Goal: Task Accomplishment & Management: Complete application form

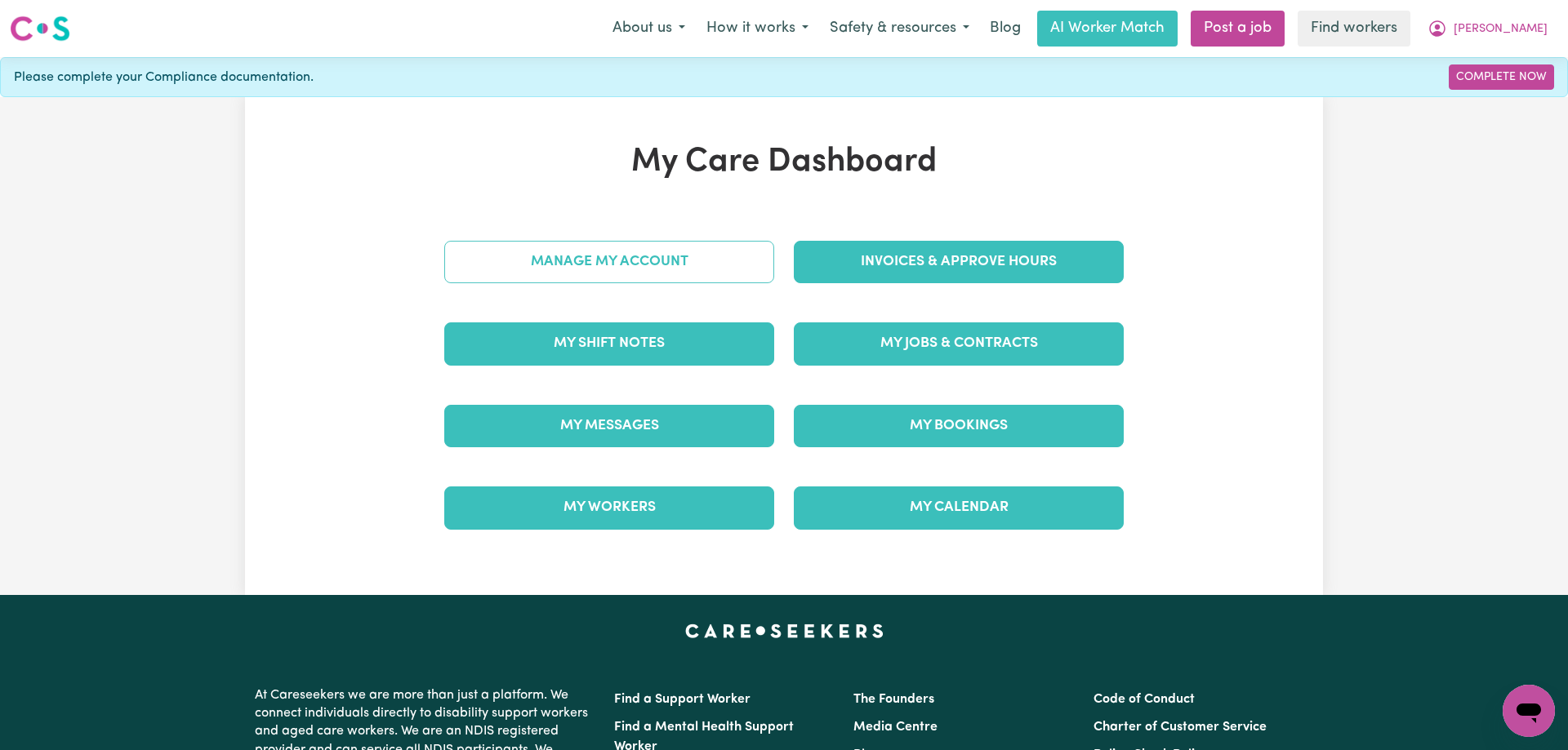
click at [577, 262] on link "Manage My Account" at bounding box center [609, 263] width 330 height 43
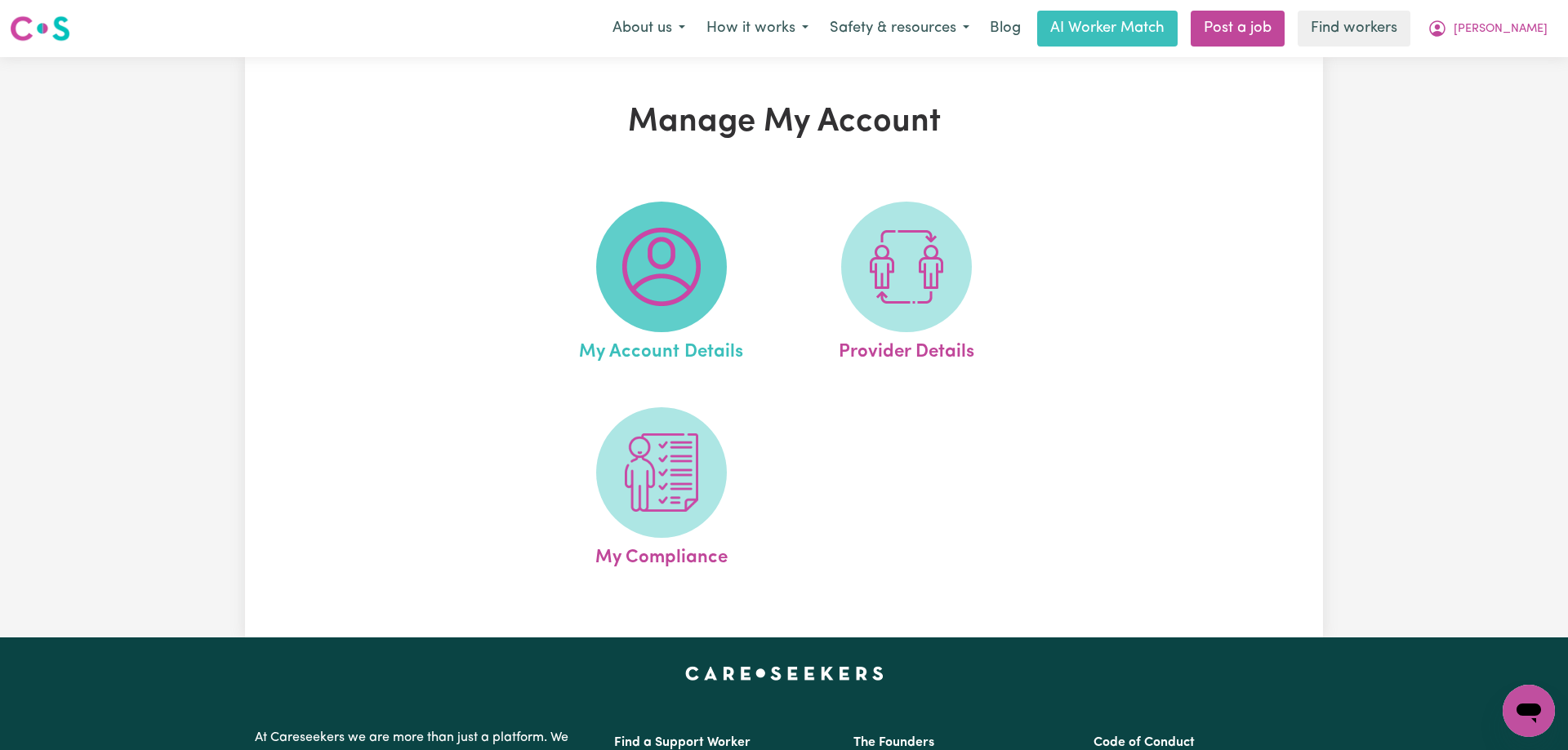
click at [686, 286] on img at bounding box center [662, 267] width 79 height 79
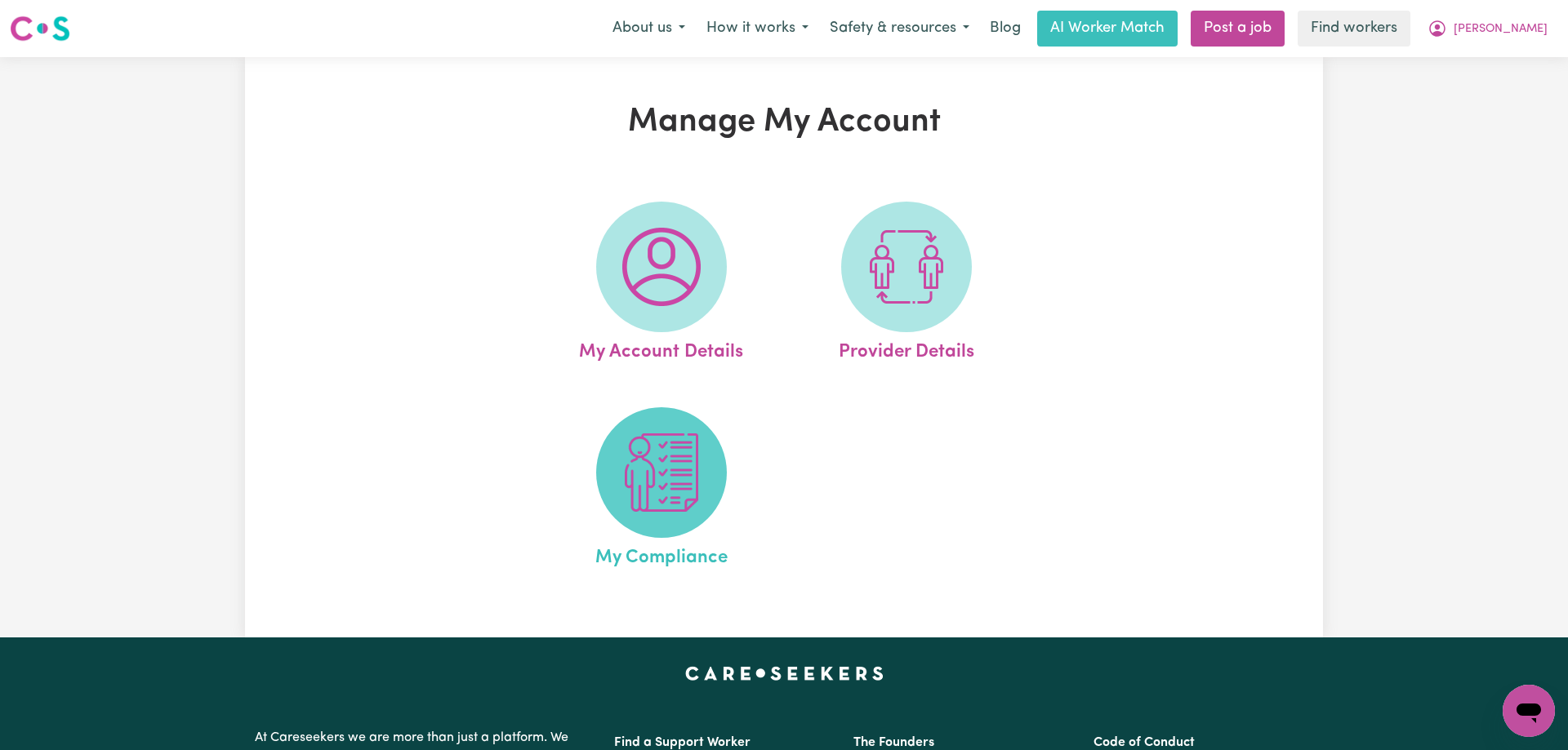
click at [688, 491] on img at bounding box center [662, 473] width 79 height 79
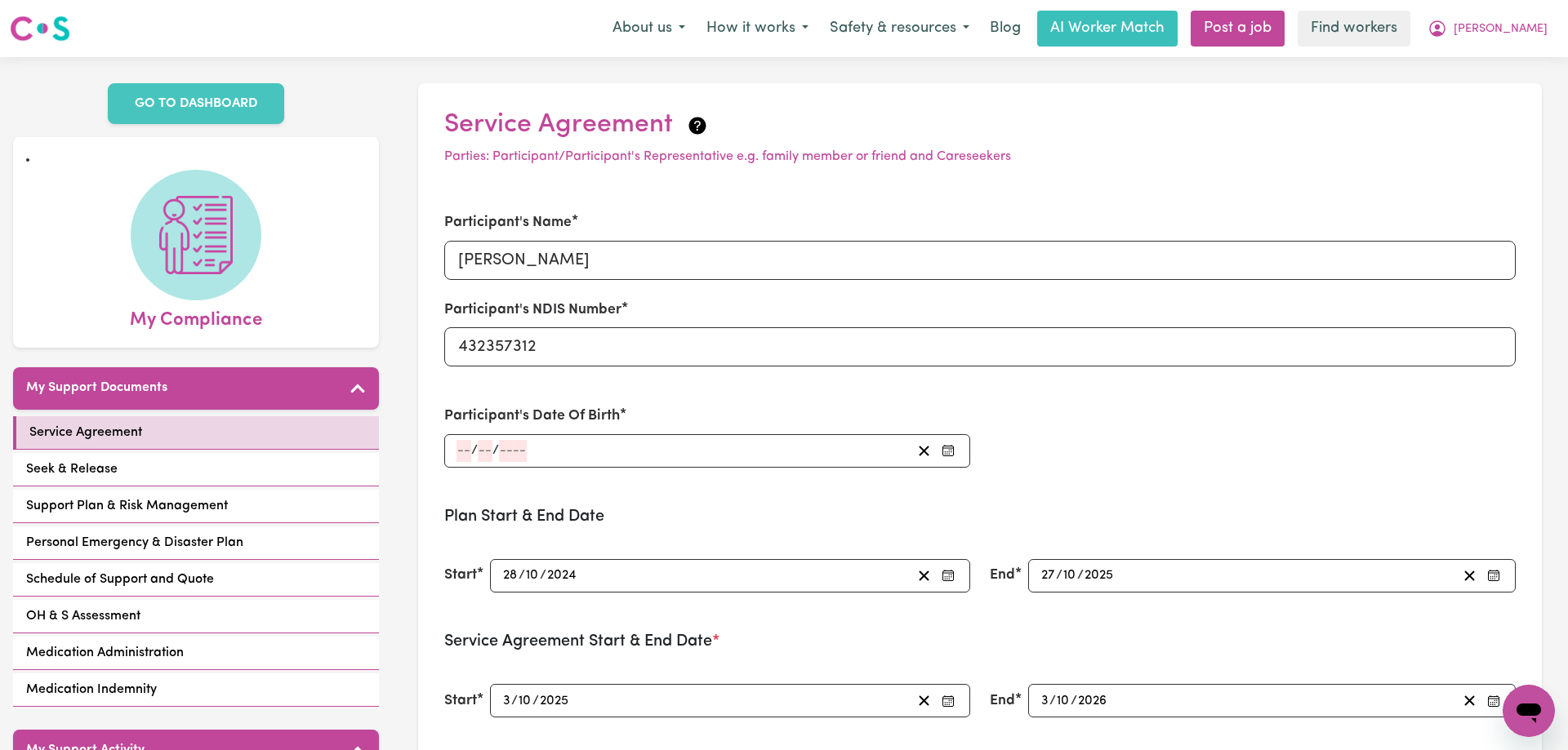
click at [560, 449] on div "/ /" at bounding box center [683, 452] width 457 height 22
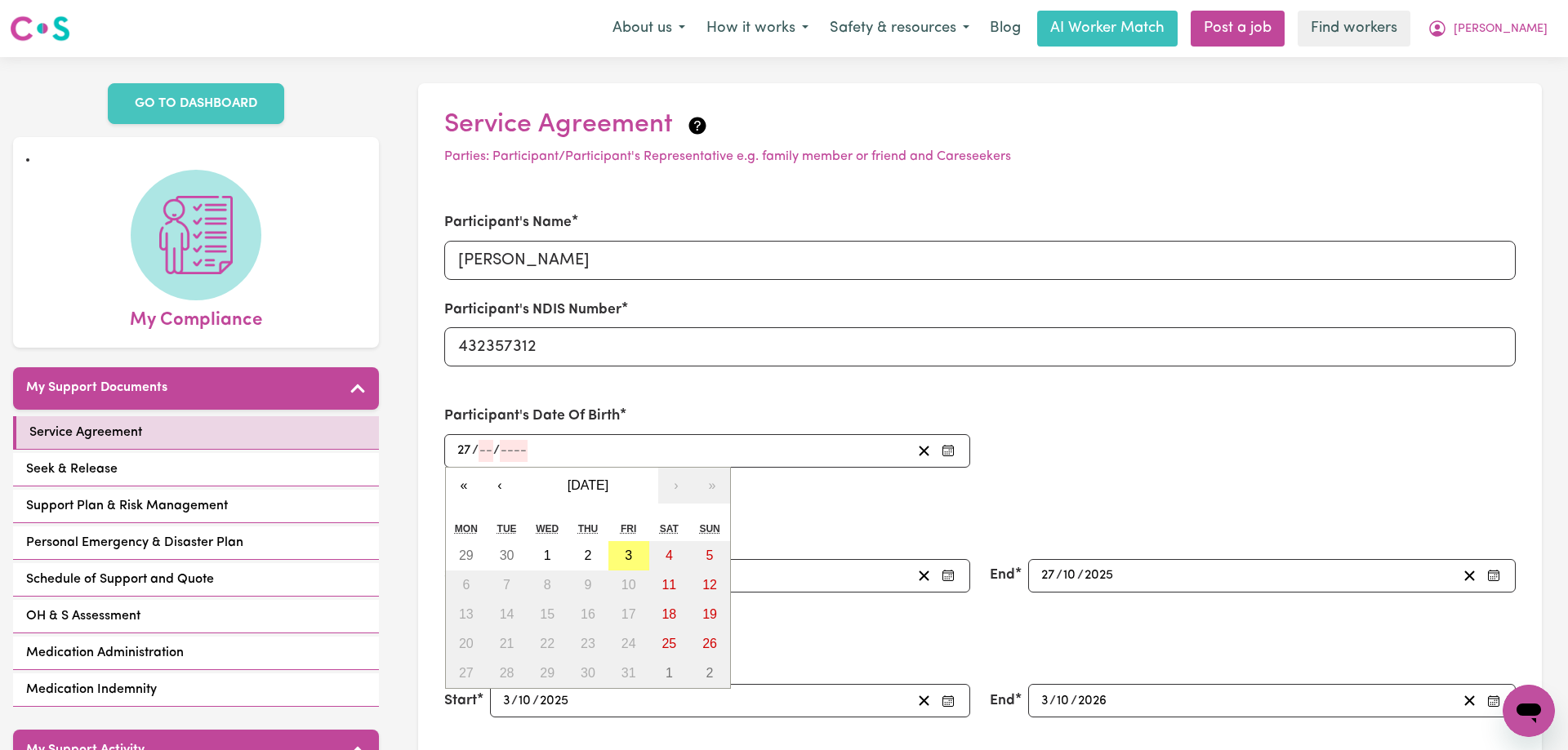
type input "27"
type input "01"
type input "0002-01-27"
type input "1"
type input "2"
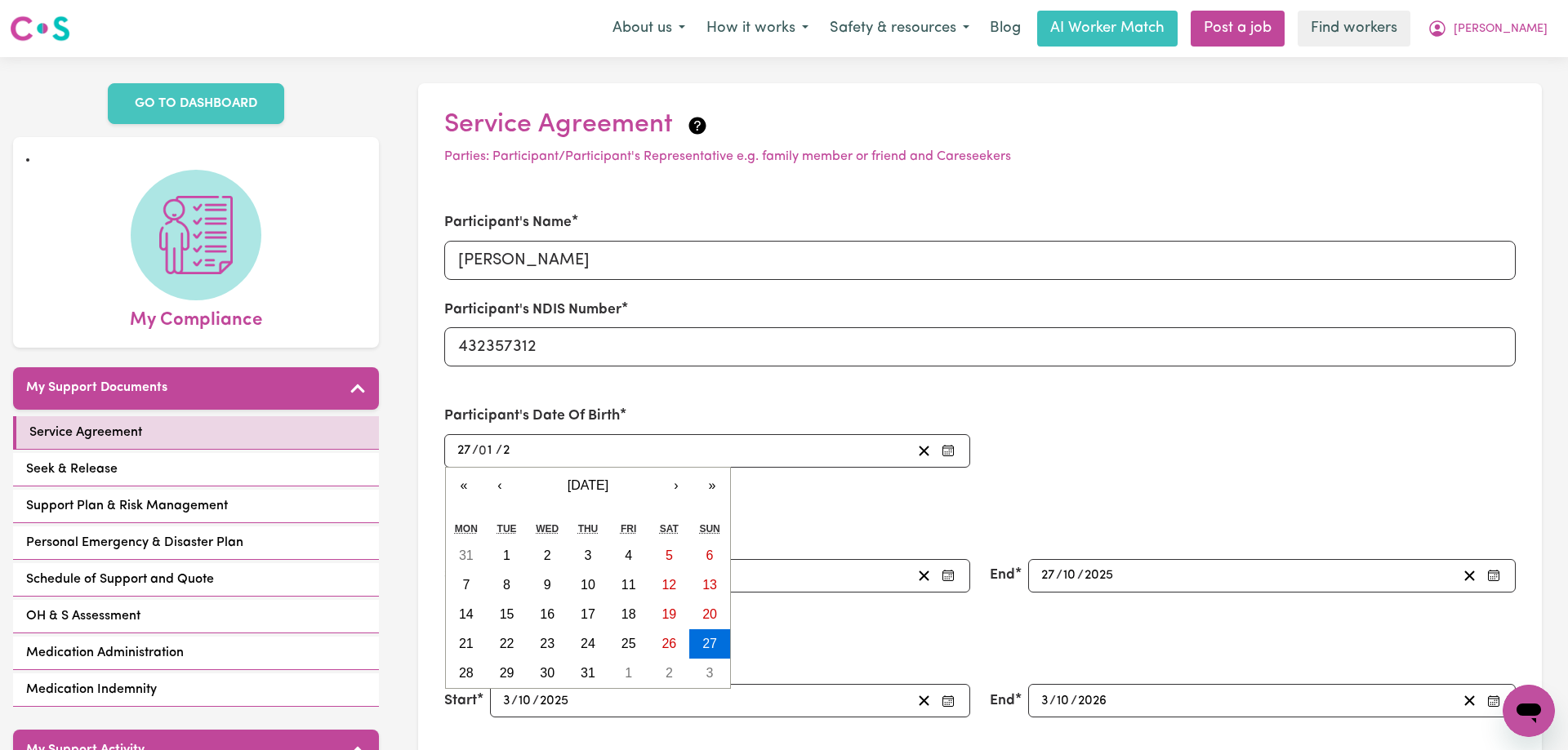
type input "0020-01-27"
type input "20"
type input "0200-01-27"
type input "200"
type input "[DATE]"
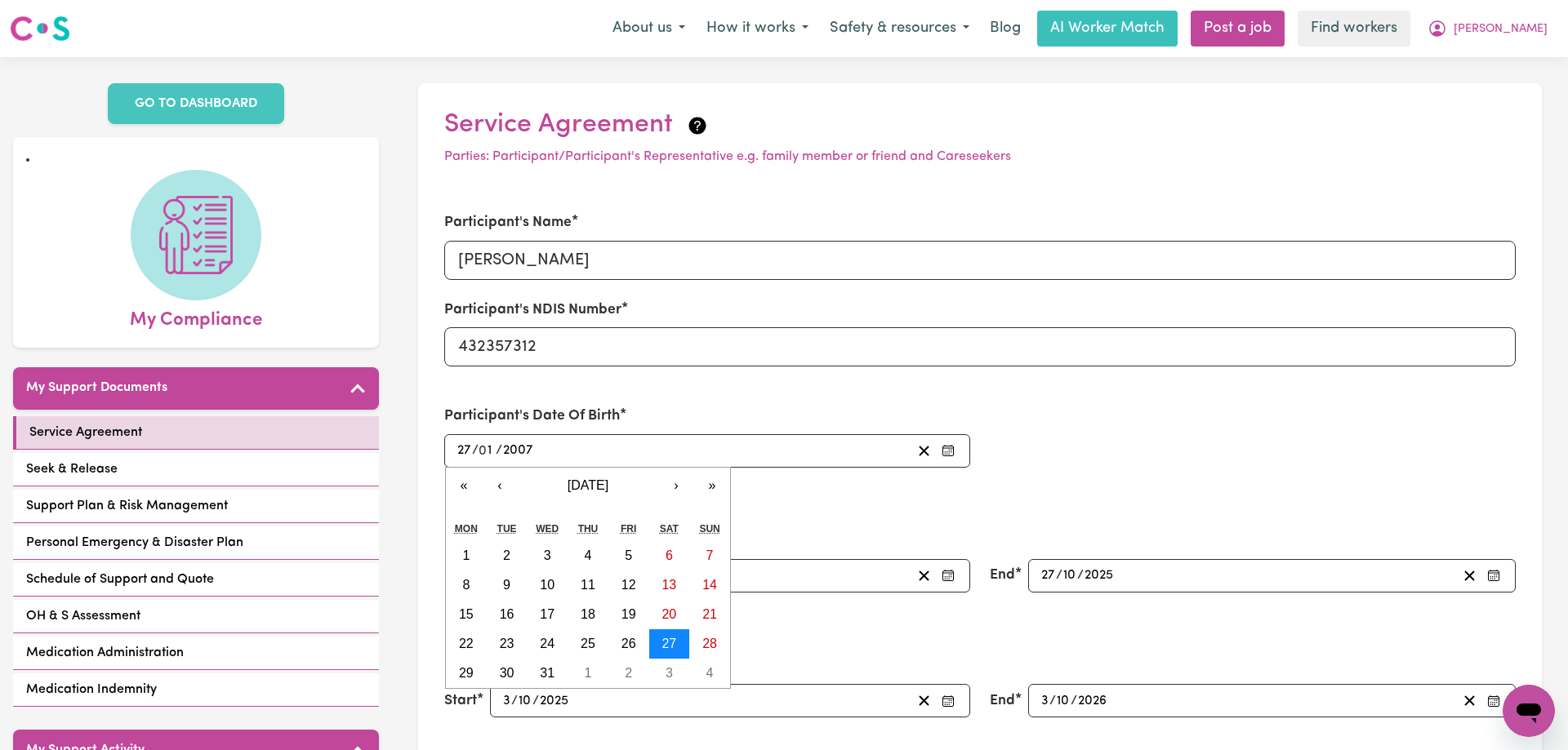
type input "2007"
click at [677, 647] on button "27" at bounding box center [670, 644] width 41 height 29
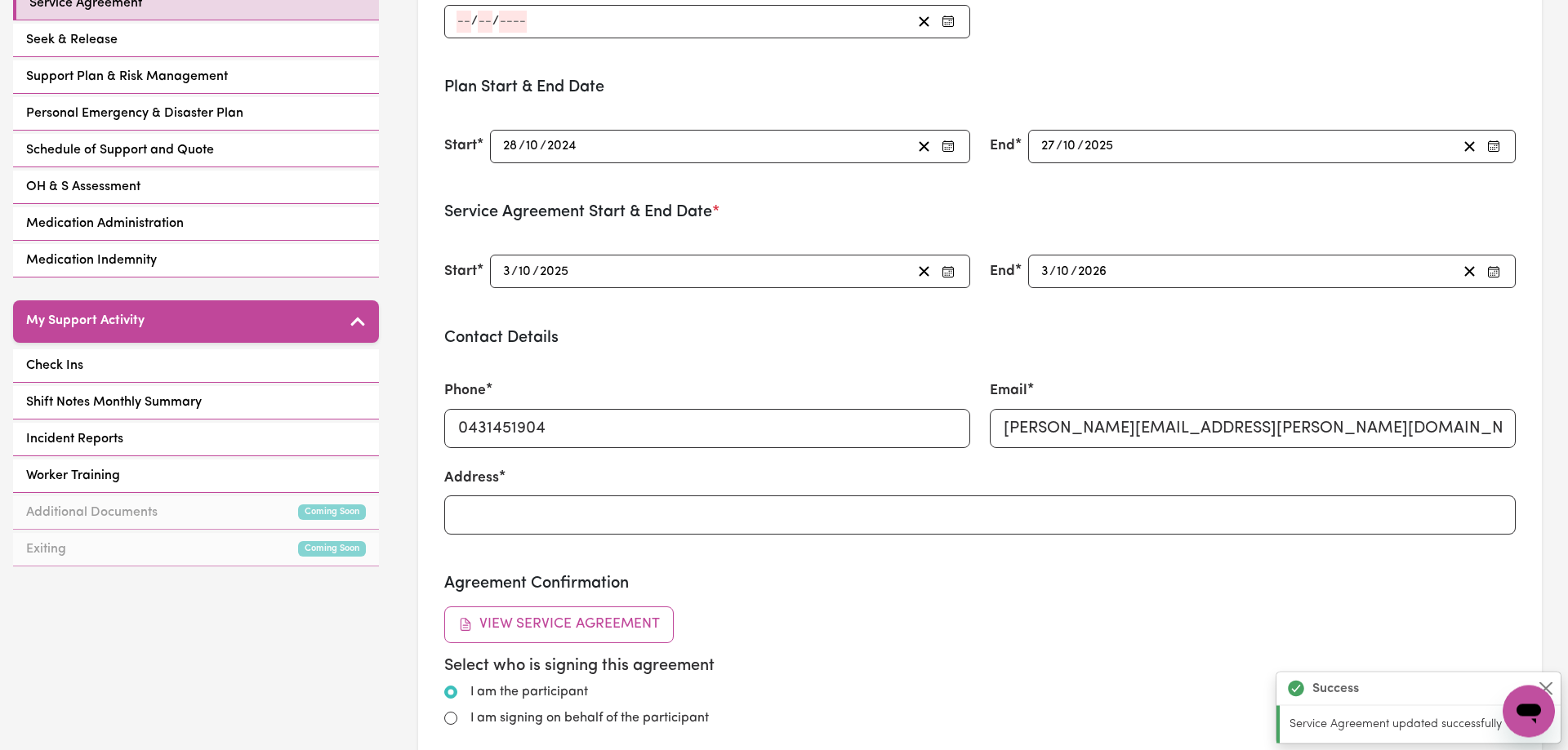
scroll to position [499, 0]
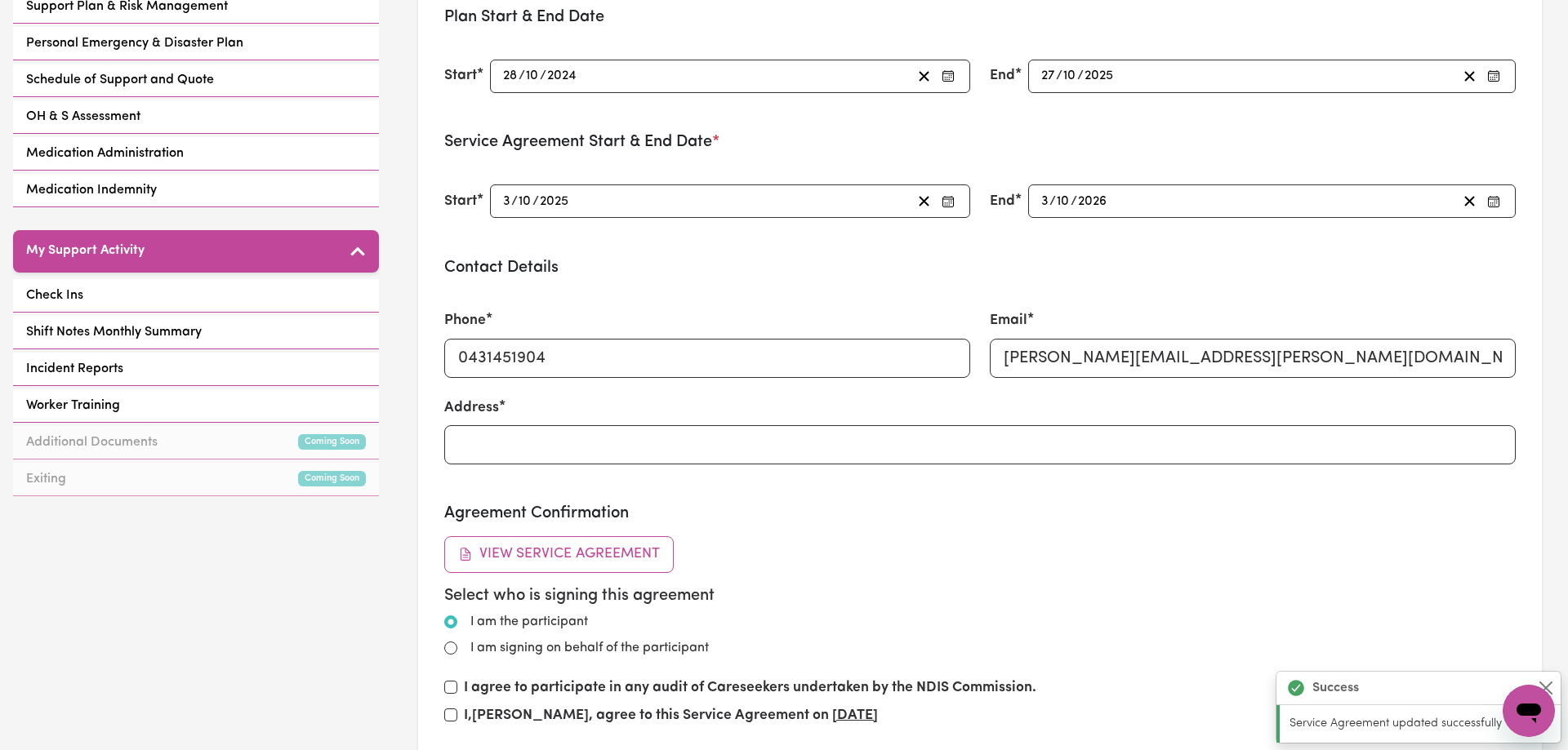
type input "[DATE]"
type input "27"
type input "1"
type input "2007"
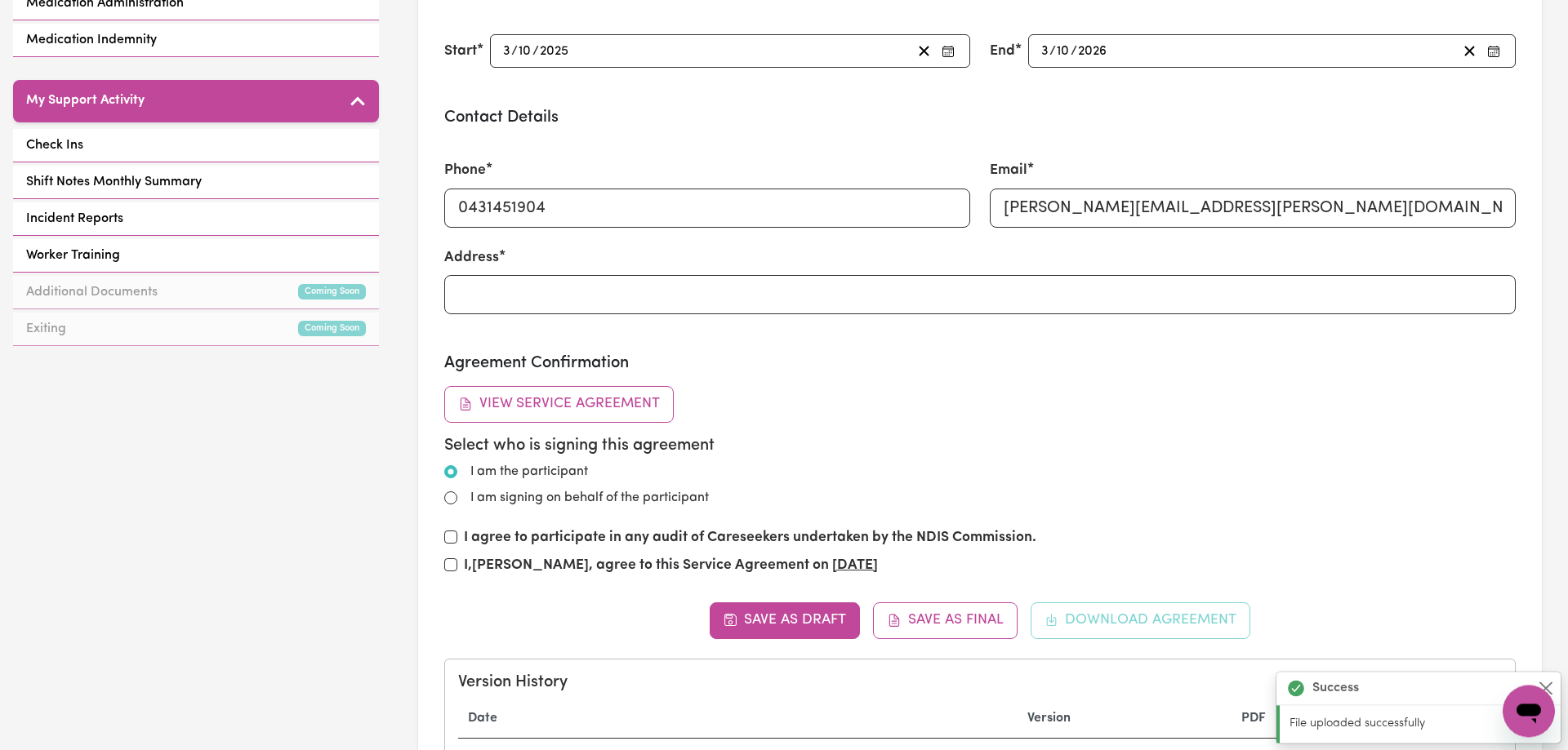
scroll to position [666, 0]
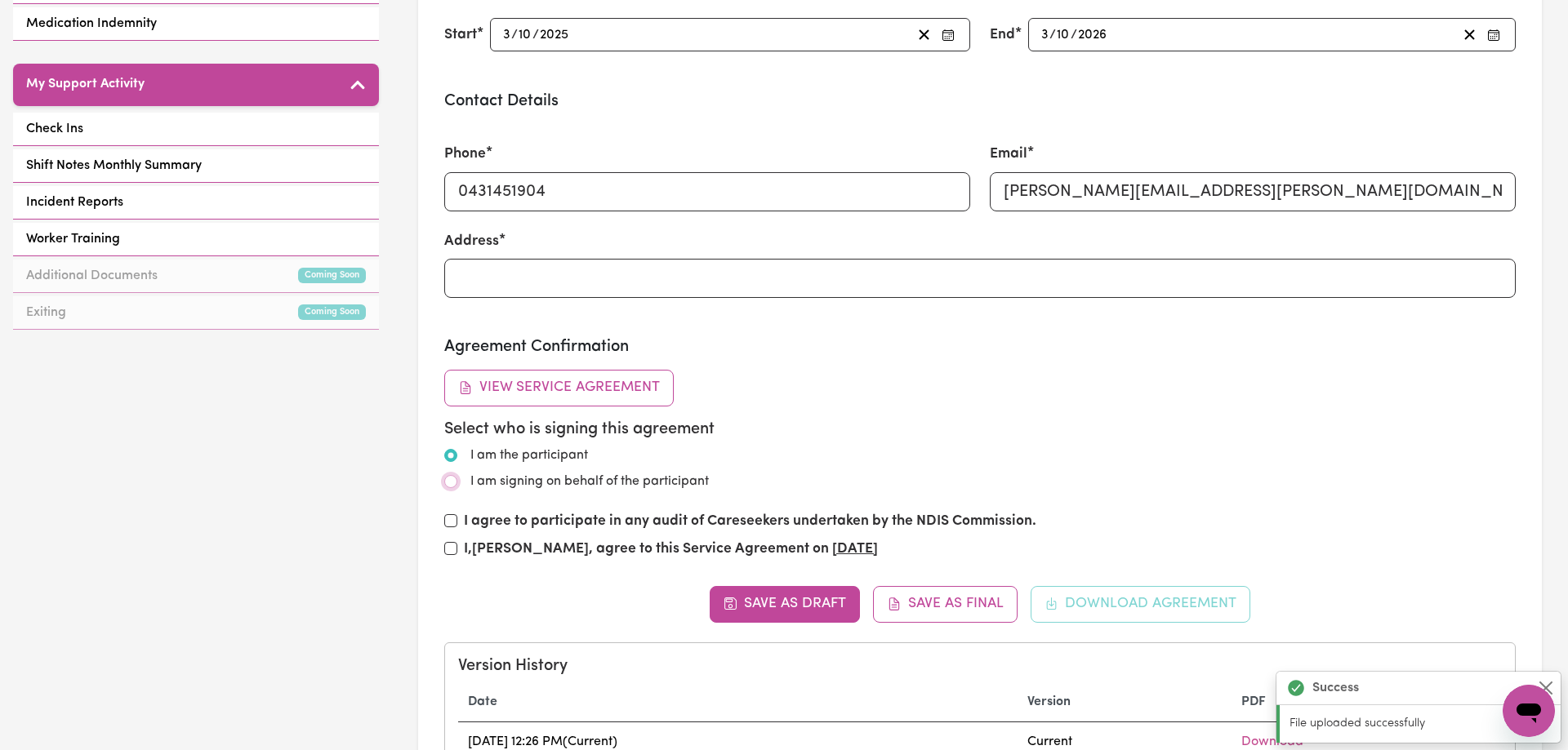
click at [448, 479] on input "I am signing on behalf of the participant" at bounding box center [450, 481] width 13 height 13
radio input "true"
radio input "false"
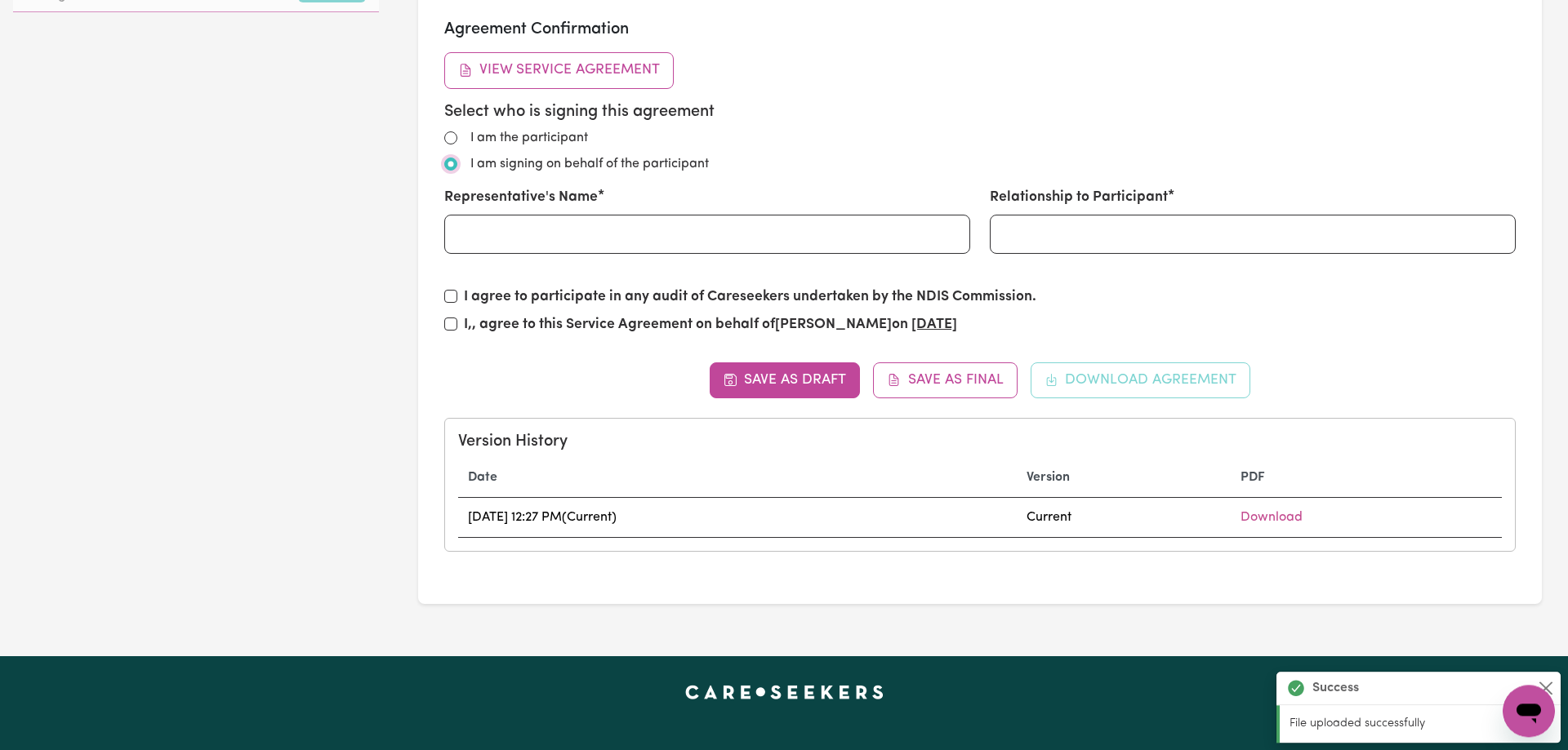
scroll to position [1166, 0]
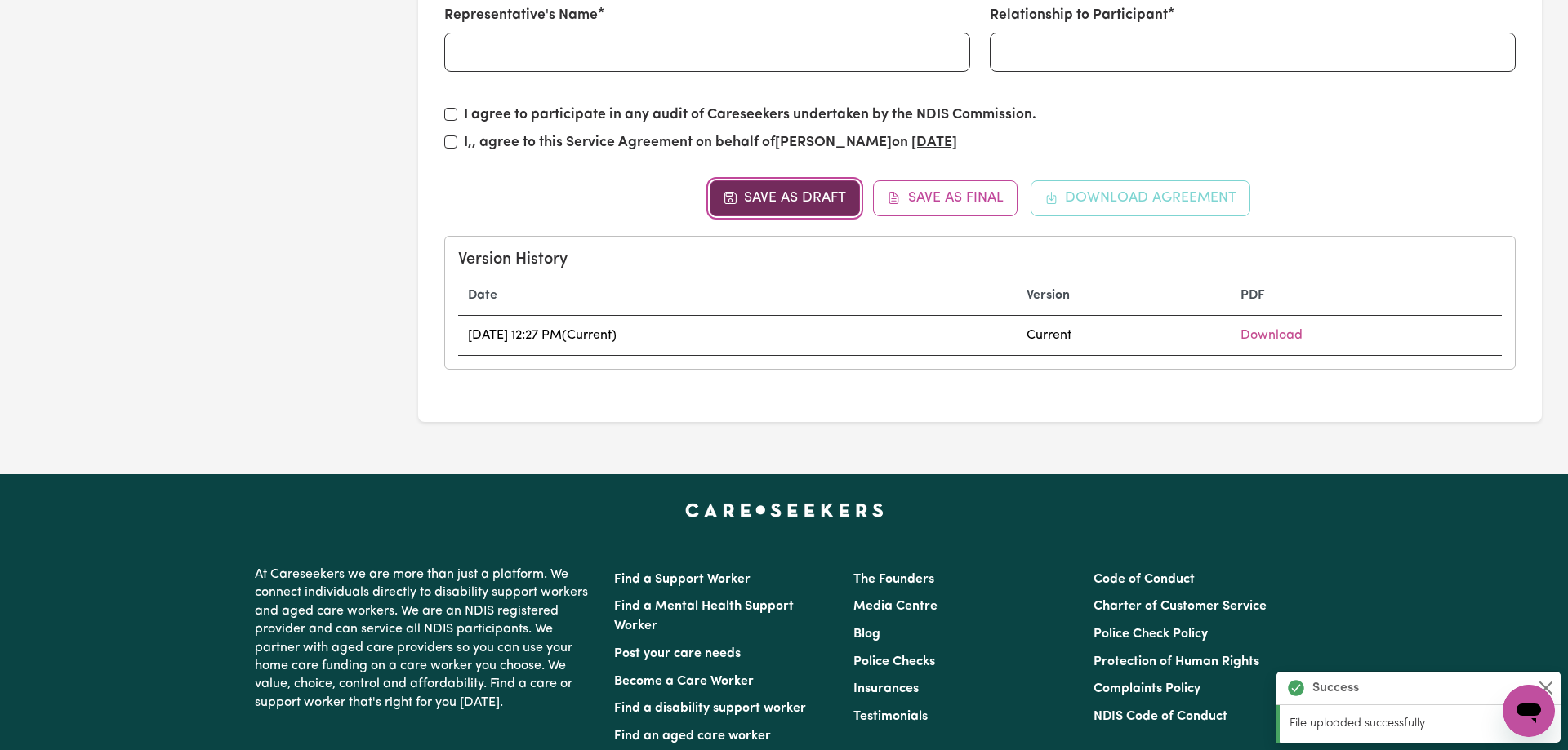
click at [802, 197] on button "Save as Draft" at bounding box center [785, 198] width 151 height 36
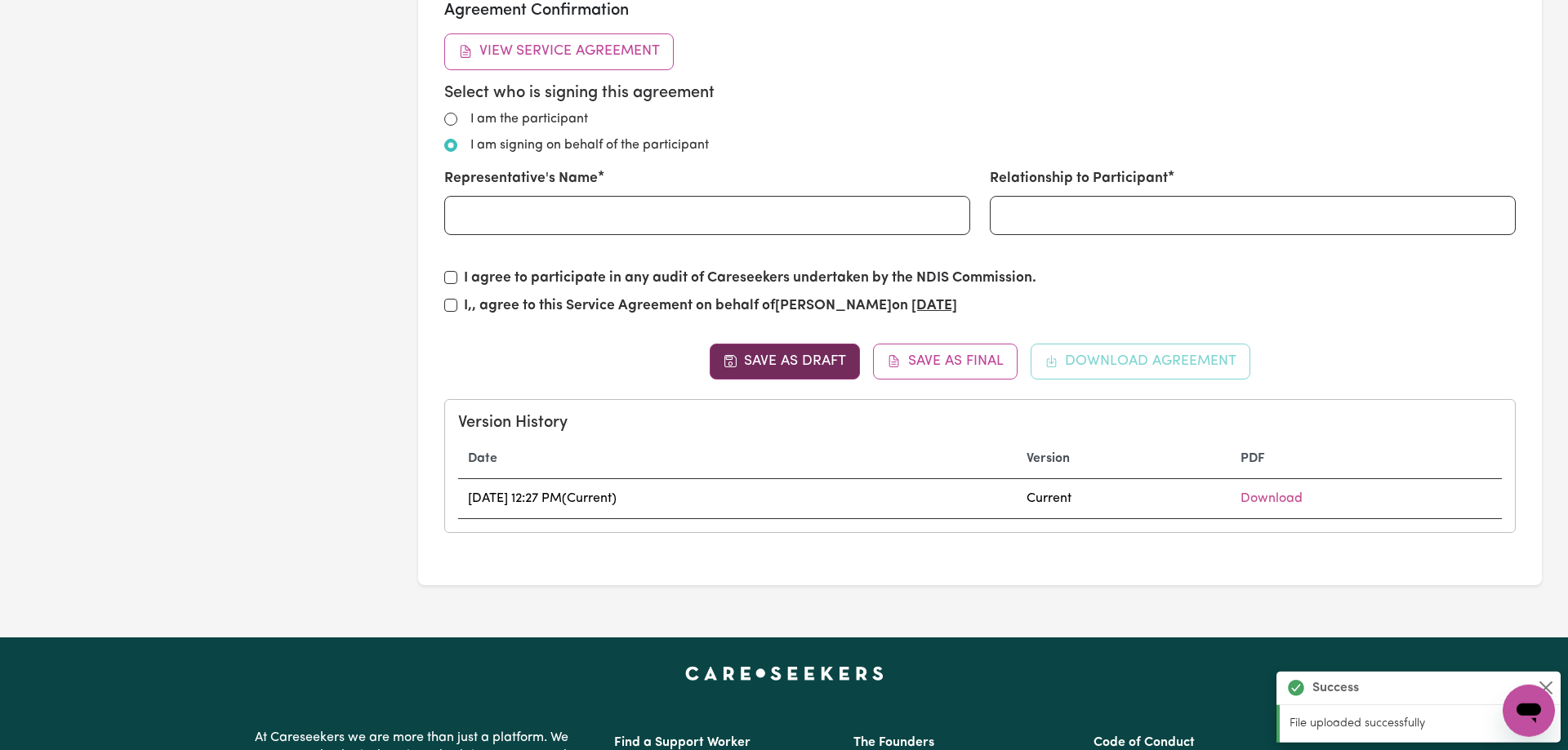
scroll to position [916, 0]
